Goal: Information Seeking & Learning: Check status

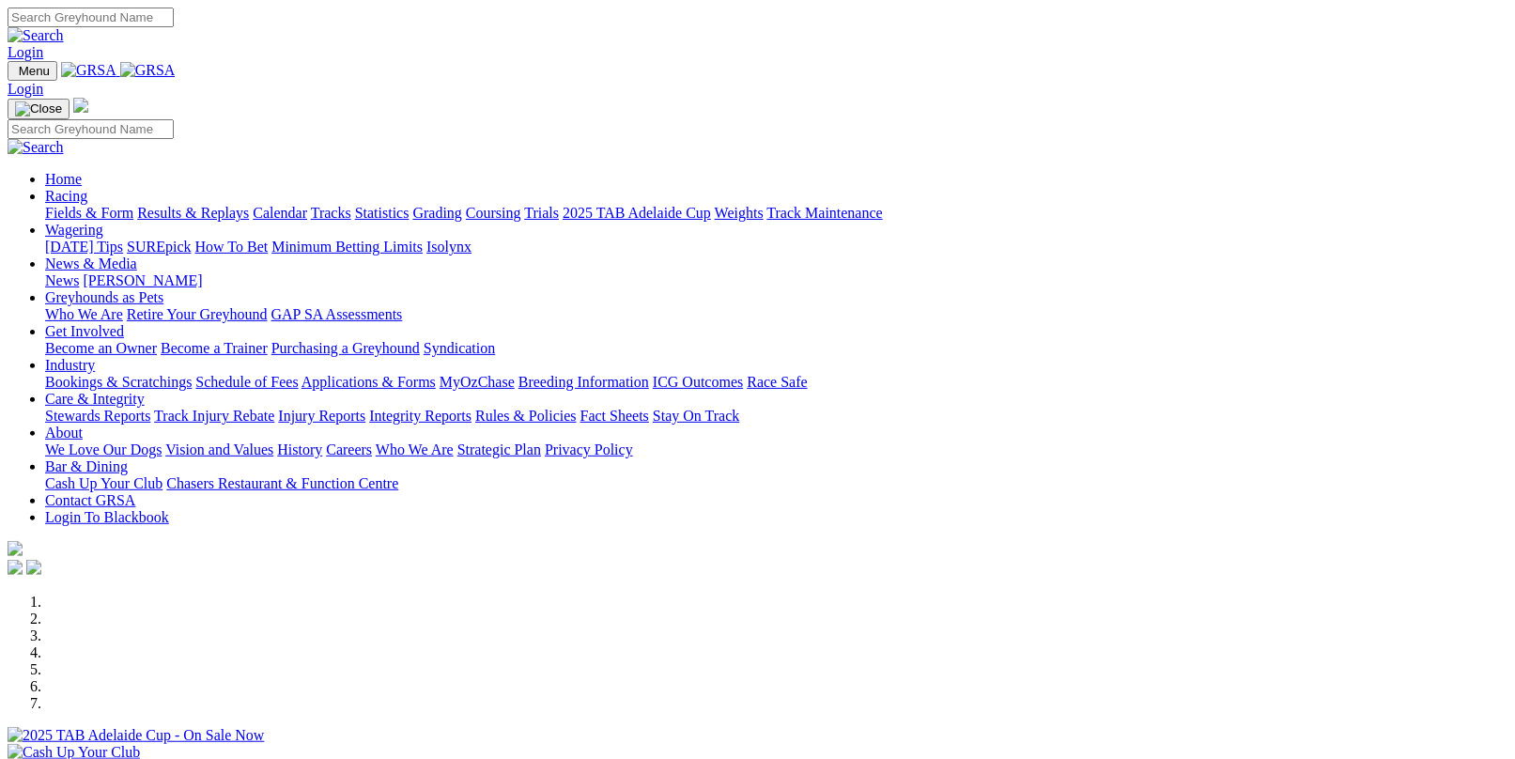
click at [249, 205] on link "Results & Replays" at bounding box center [193, 213] width 112 height 16
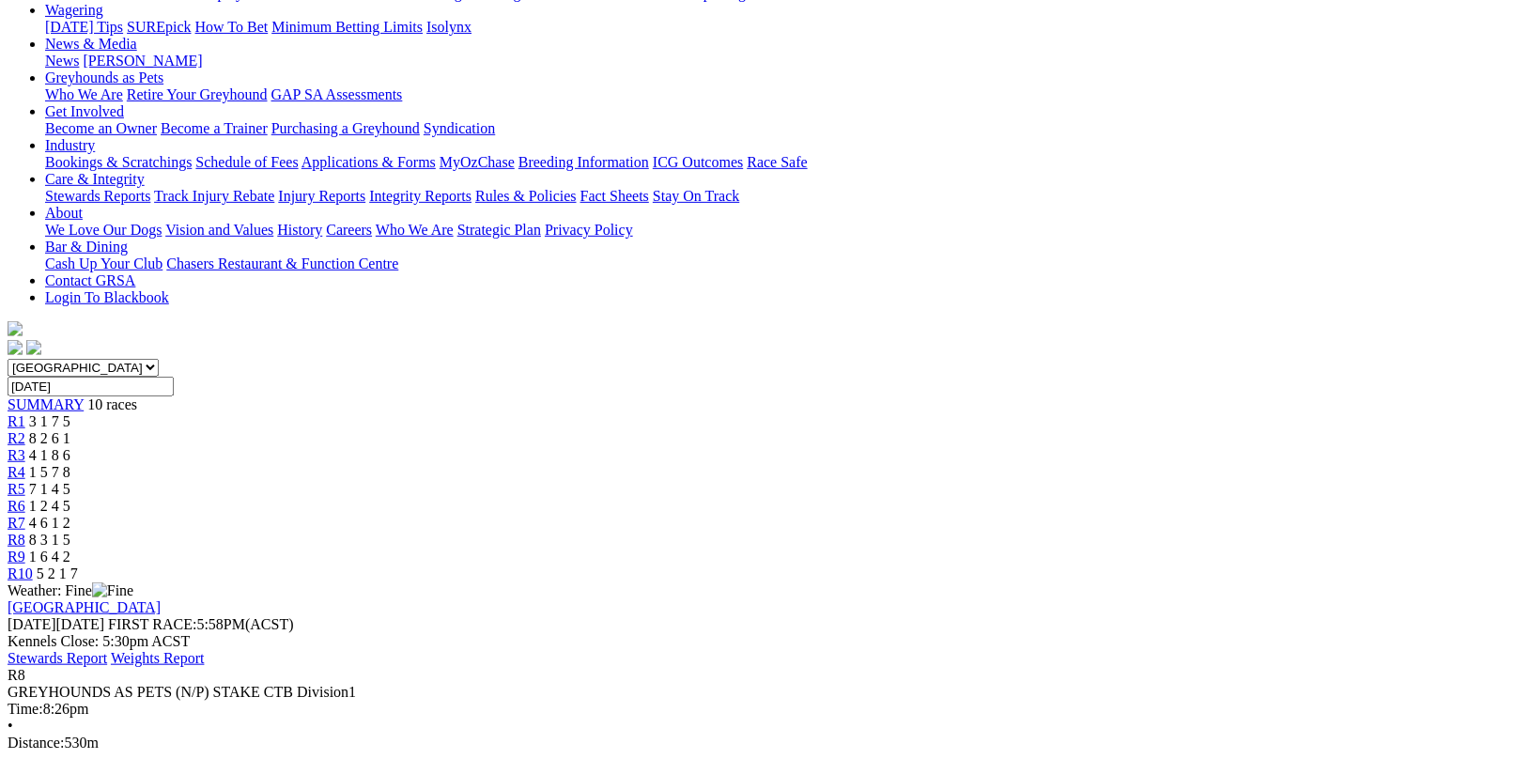
scroll to position [282, 0]
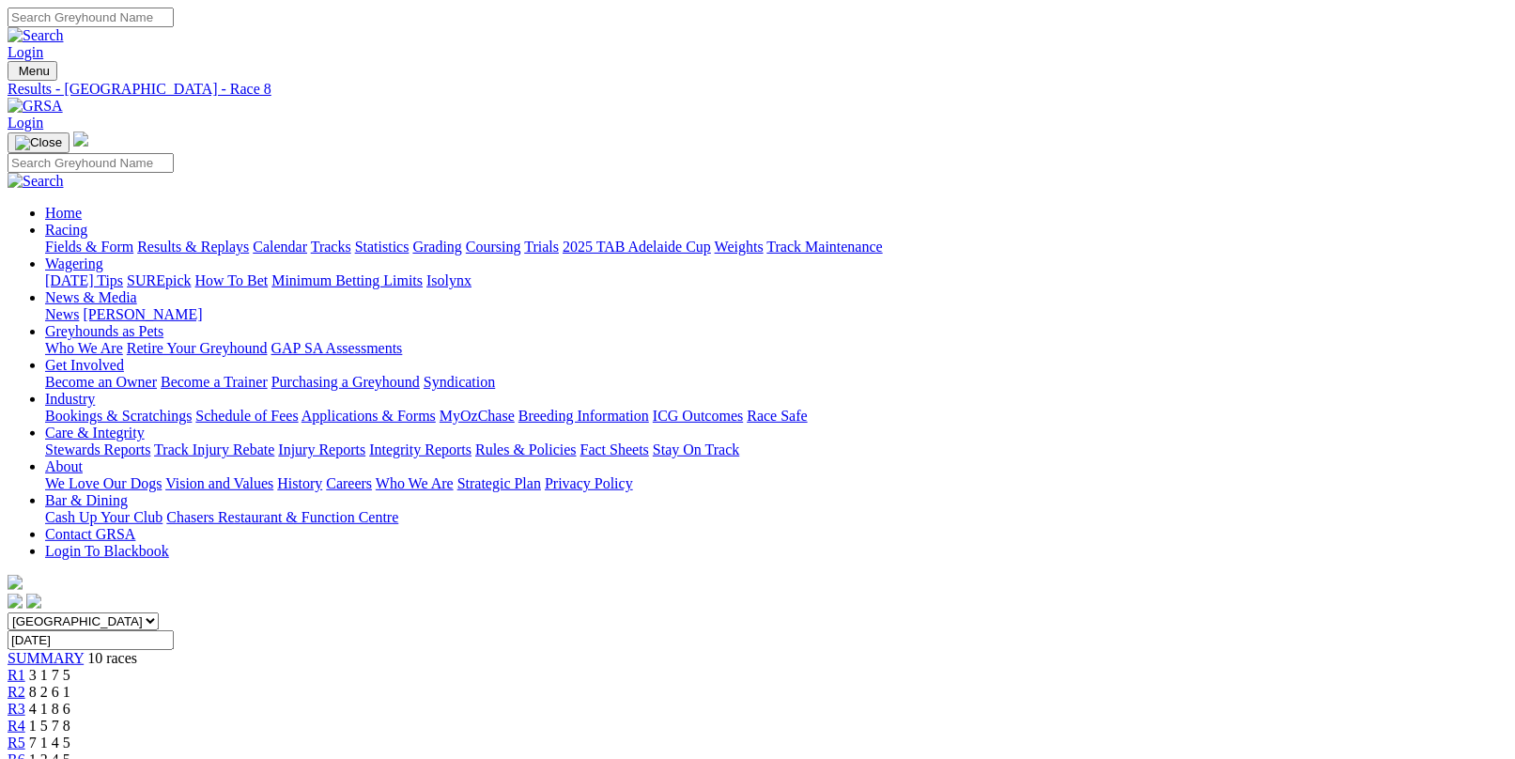
click at [78, 239] on link "Fields & Form" at bounding box center [89, 247] width 88 height 16
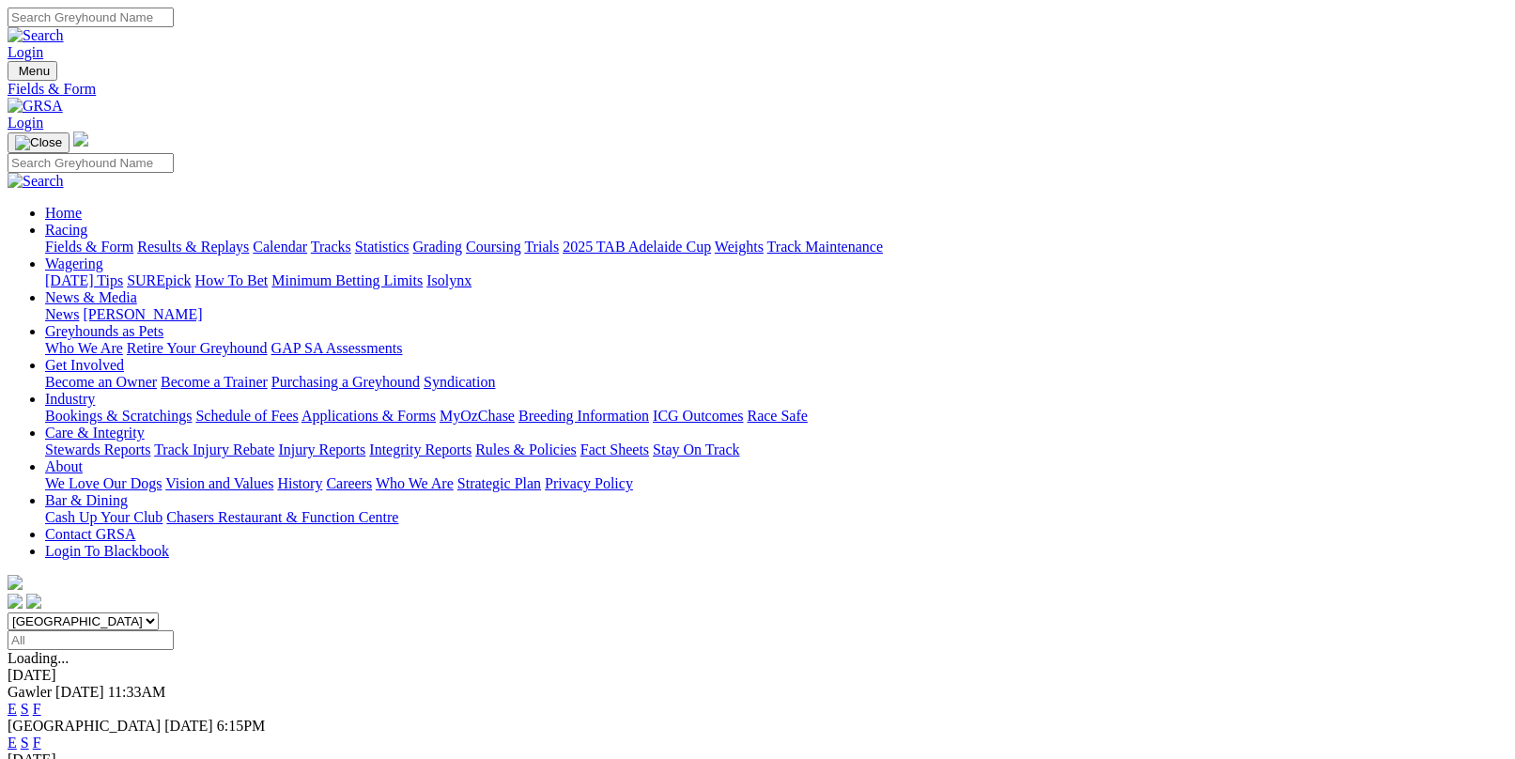
scroll to position [188, 0]
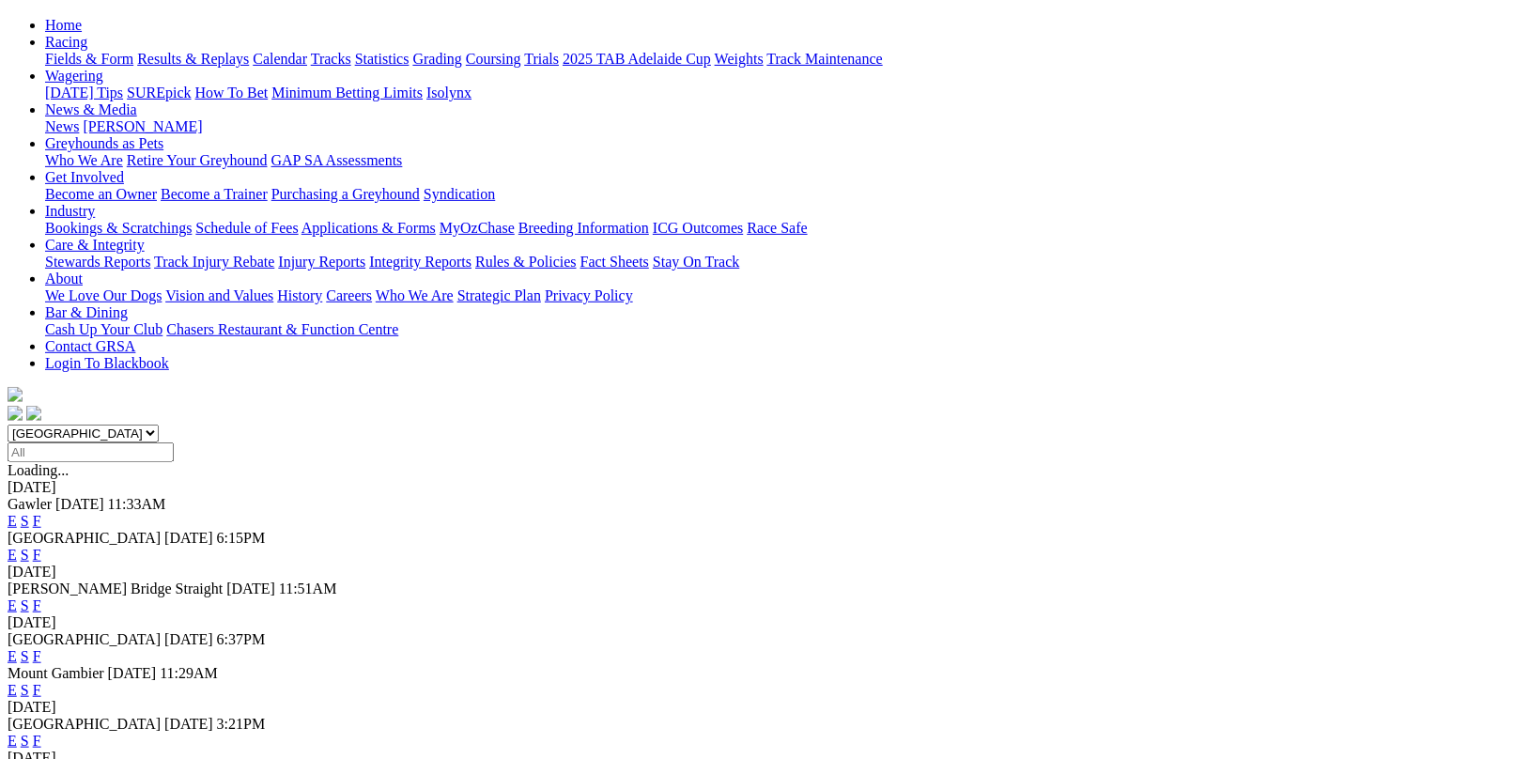
click at [41, 648] on link "F" at bounding box center [37, 656] width 8 height 16
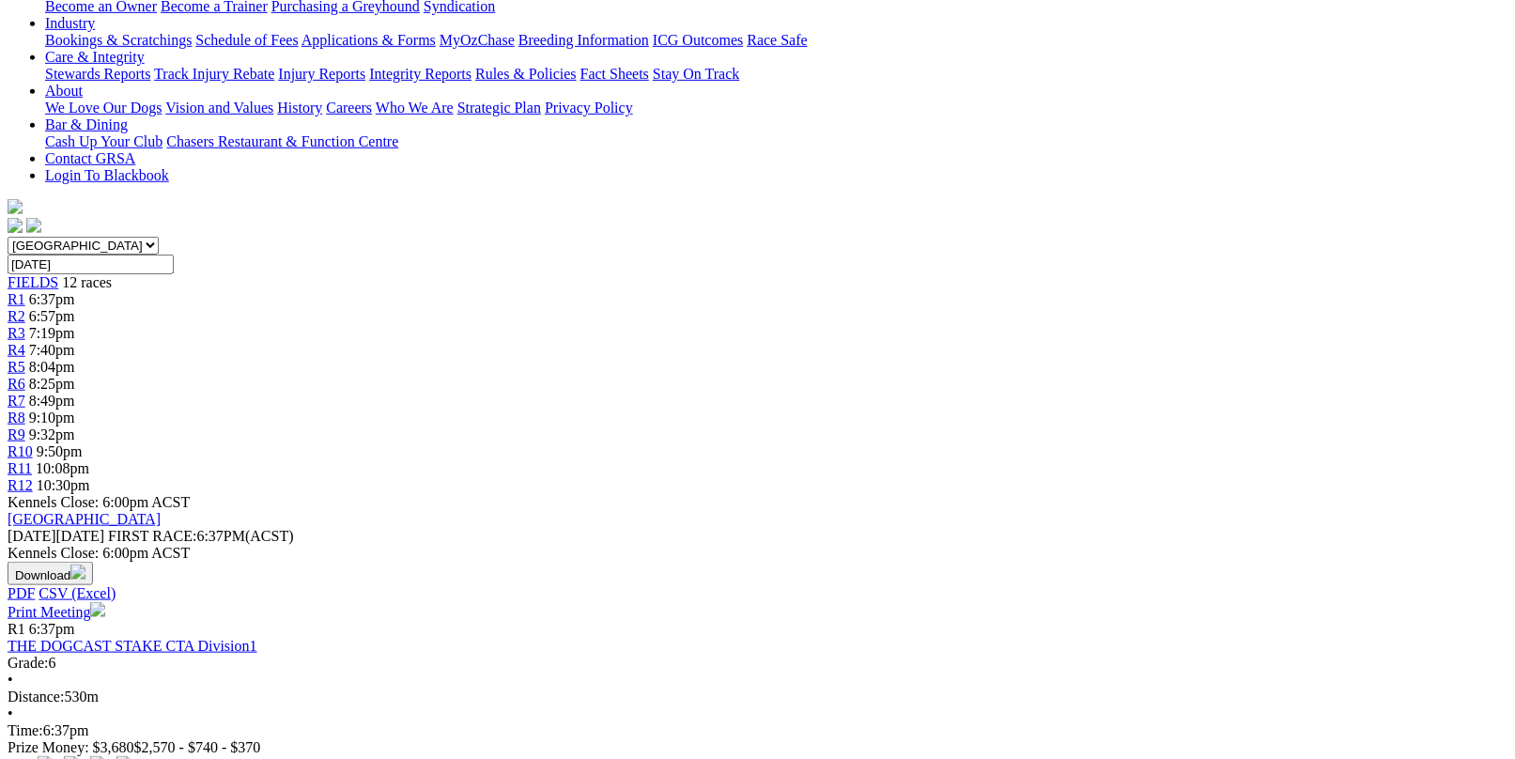
scroll to position [94, 0]
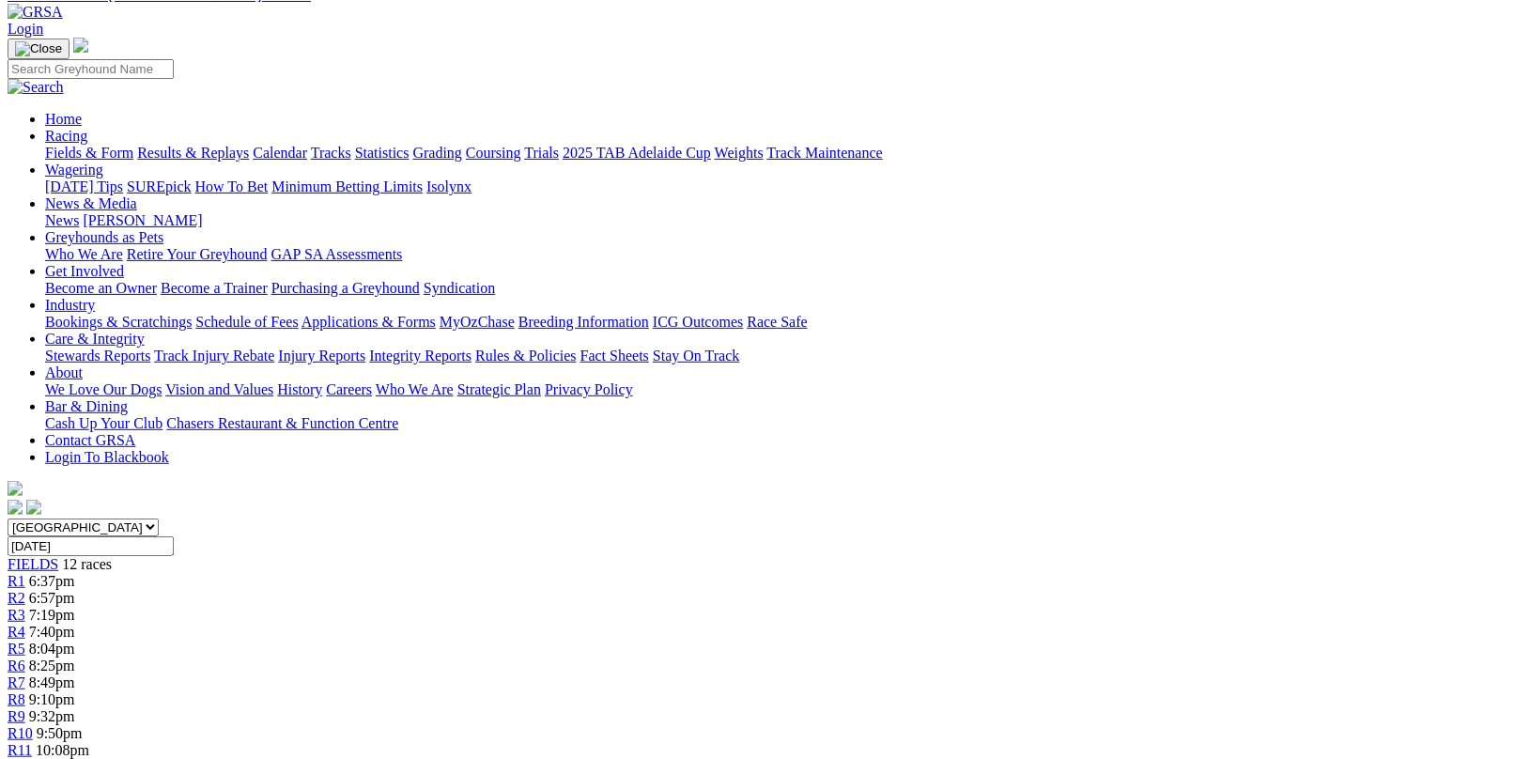
click at [224, 145] on link "Results & Replays" at bounding box center [193, 153] width 112 height 16
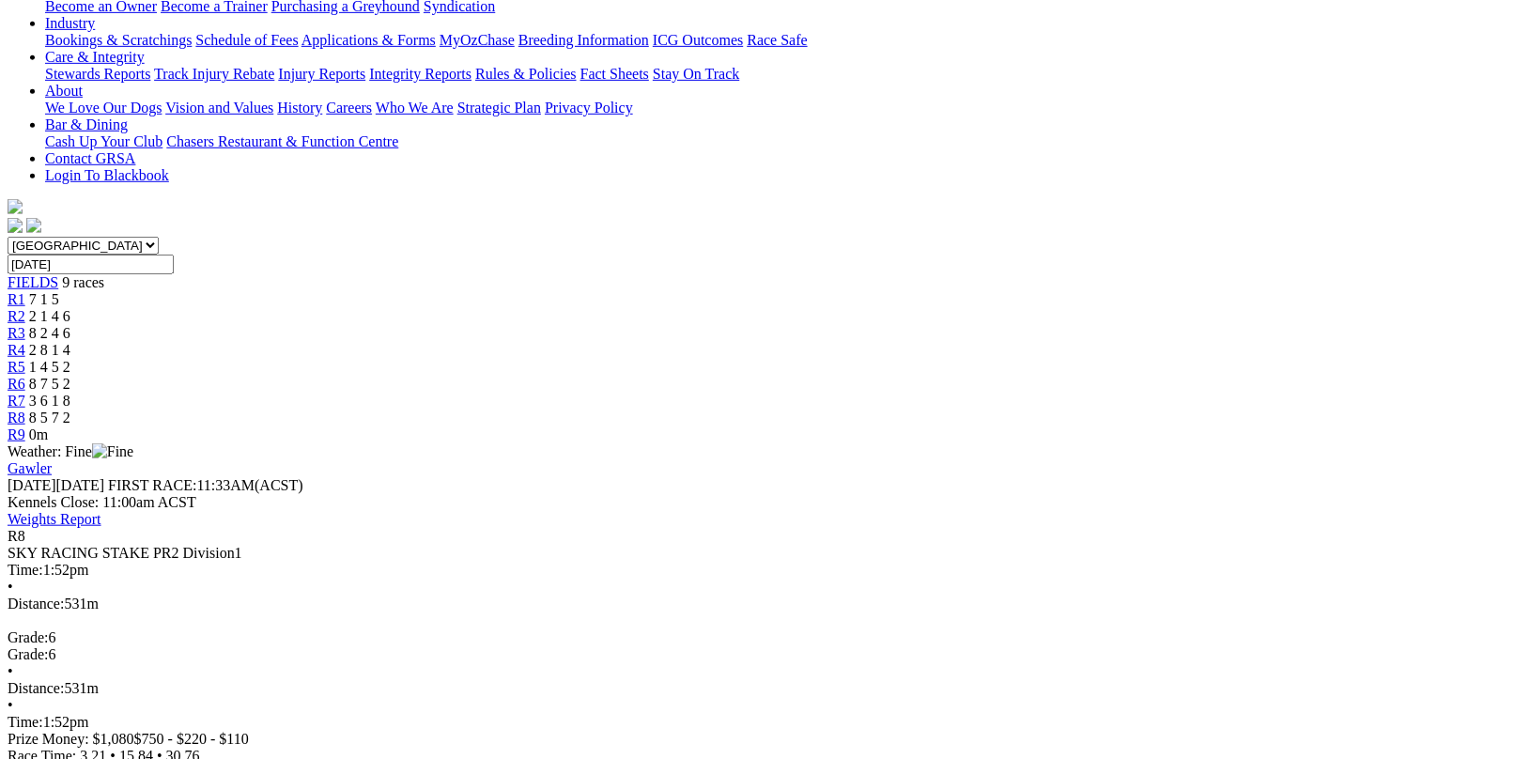
scroll to position [470, 0]
